Goal: Task Accomplishment & Management: Manage account settings

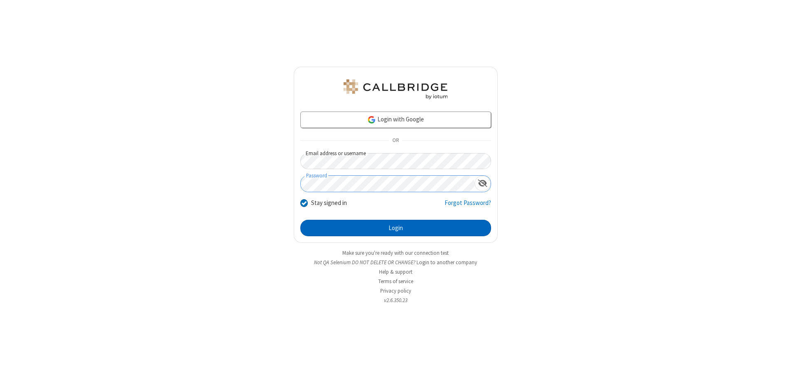
click at [395, 228] on button "Login" at bounding box center [395, 228] width 191 height 16
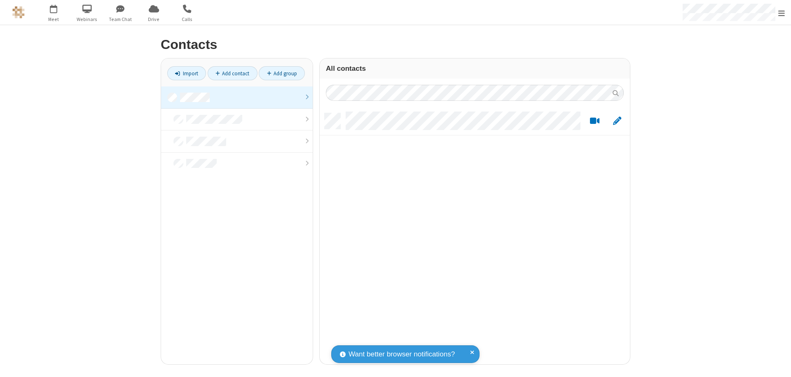
scroll to position [251, 304]
click at [237, 97] on link at bounding box center [237, 97] width 152 height 22
click at [232, 73] on link "Add contact" at bounding box center [233, 73] width 50 height 14
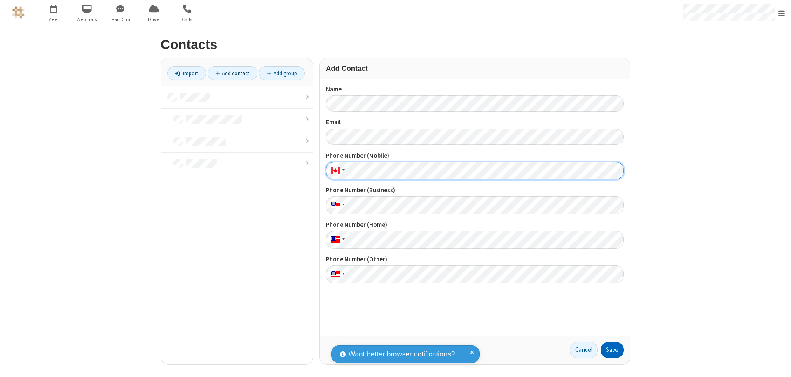
click at [612, 350] on button "Save" at bounding box center [612, 350] width 23 height 16
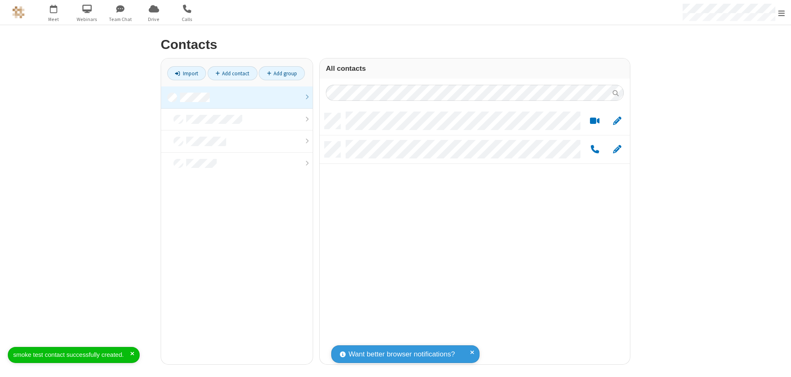
scroll to position [251, 304]
